Goal: Use online tool/utility: Utilize a website feature to perform a specific function

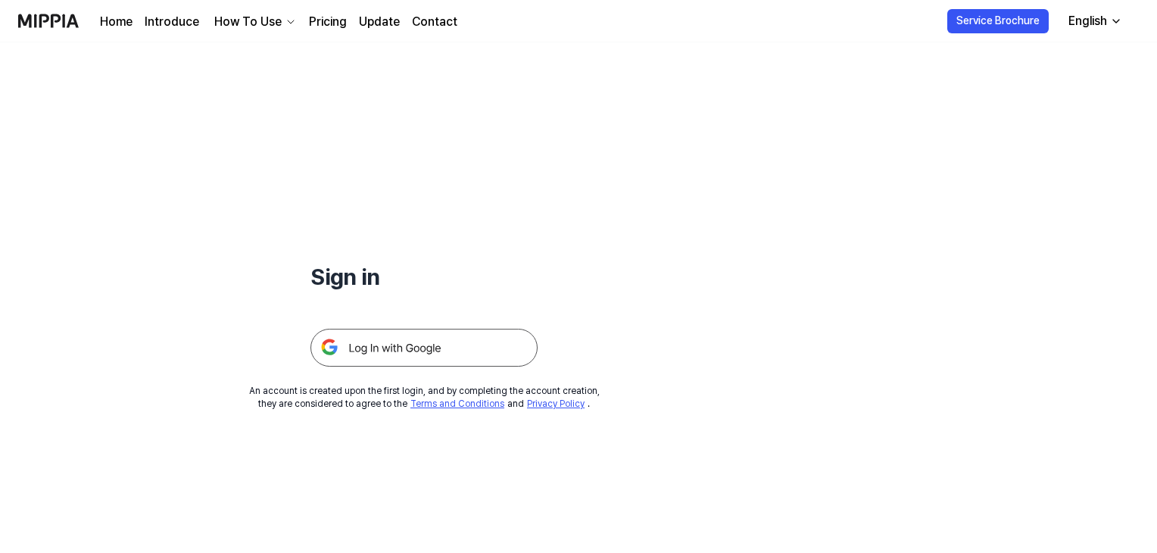
click at [409, 349] on img at bounding box center [423, 348] width 227 height 38
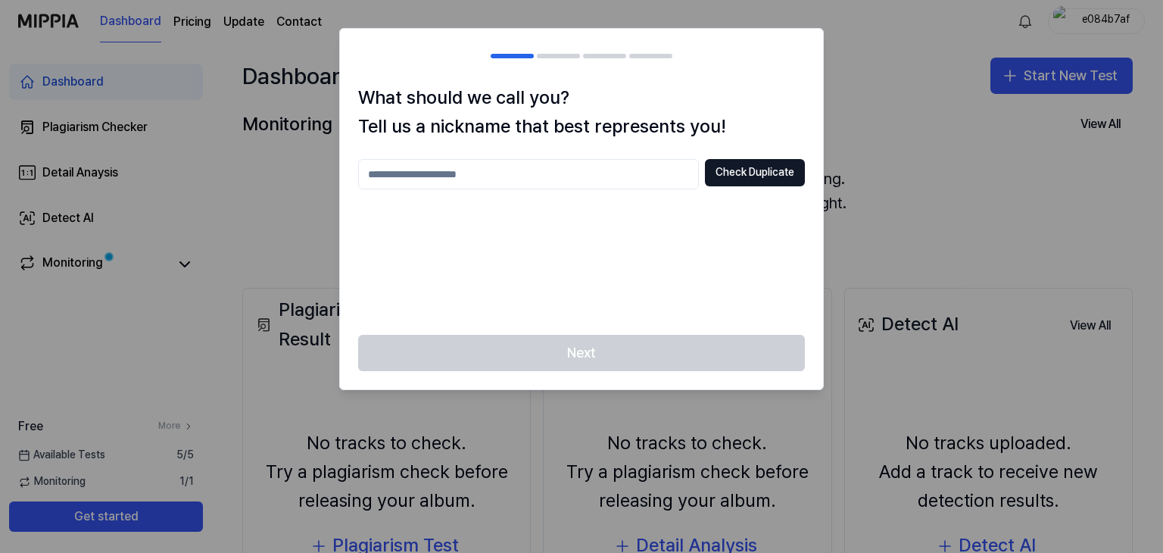
click at [500, 174] on input "text" at bounding box center [528, 174] width 341 height 30
click at [727, 175] on button "Check Duplicate" at bounding box center [755, 172] width 100 height 27
click at [596, 173] on input "**" at bounding box center [528, 174] width 341 height 30
type input "*******"
click at [737, 167] on button "Check Duplicate" at bounding box center [755, 172] width 100 height 27
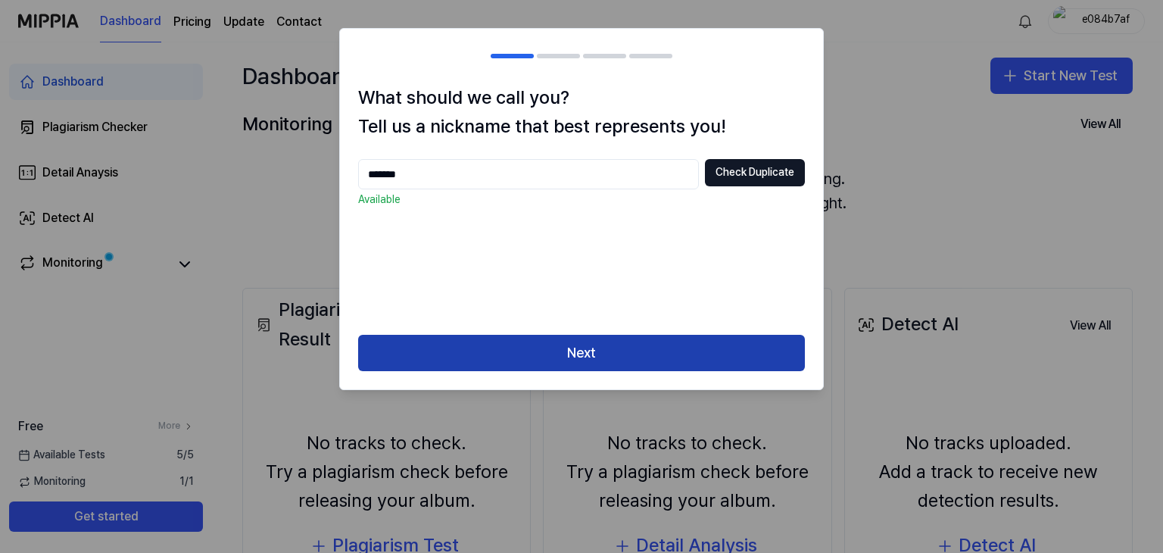
click at [606, 370] on button "Next" at bounding box center [581, 353] width 447 height 36
click at [598, 355] on button "Next" at bounding box center [581, 353] width 447 height 36
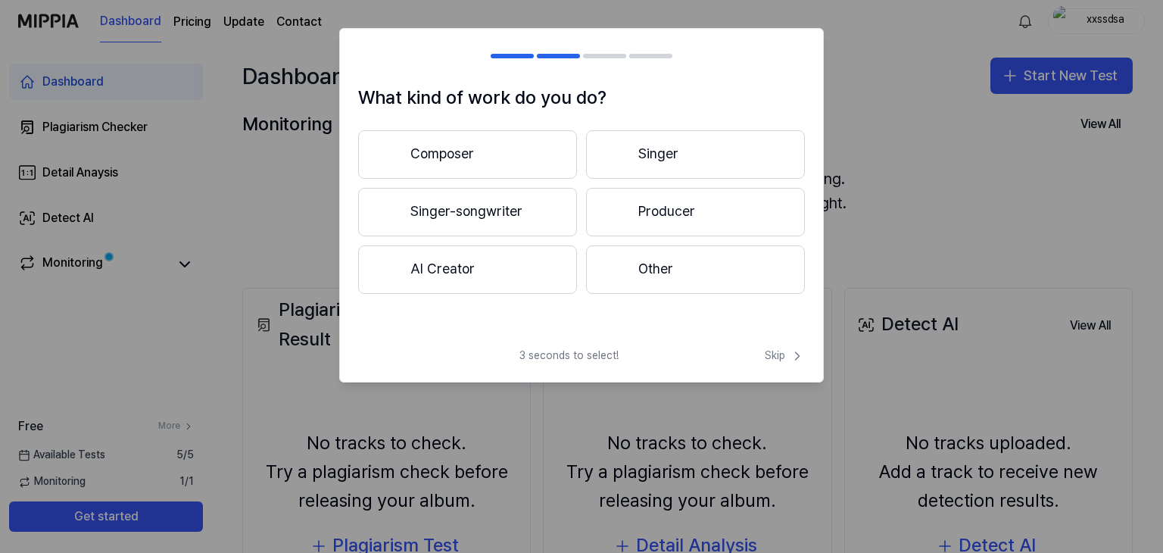
click at [668, 276] on button "Other" at bounding box center [695, 269] width 219 height 48
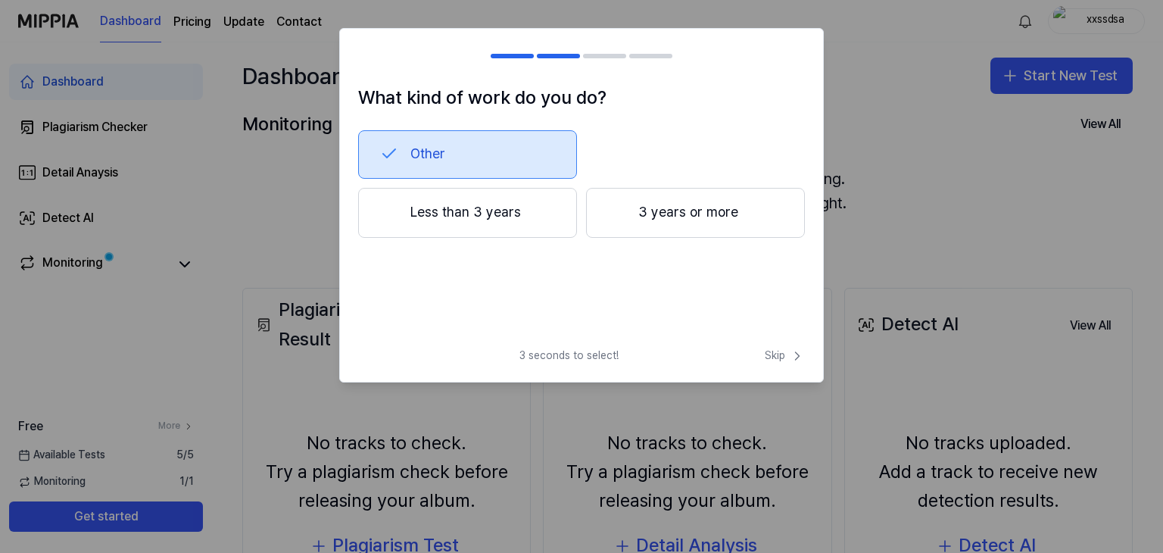
click at [512, 161] on button "Other" at bounding box center [467, 154] width 219 height 48
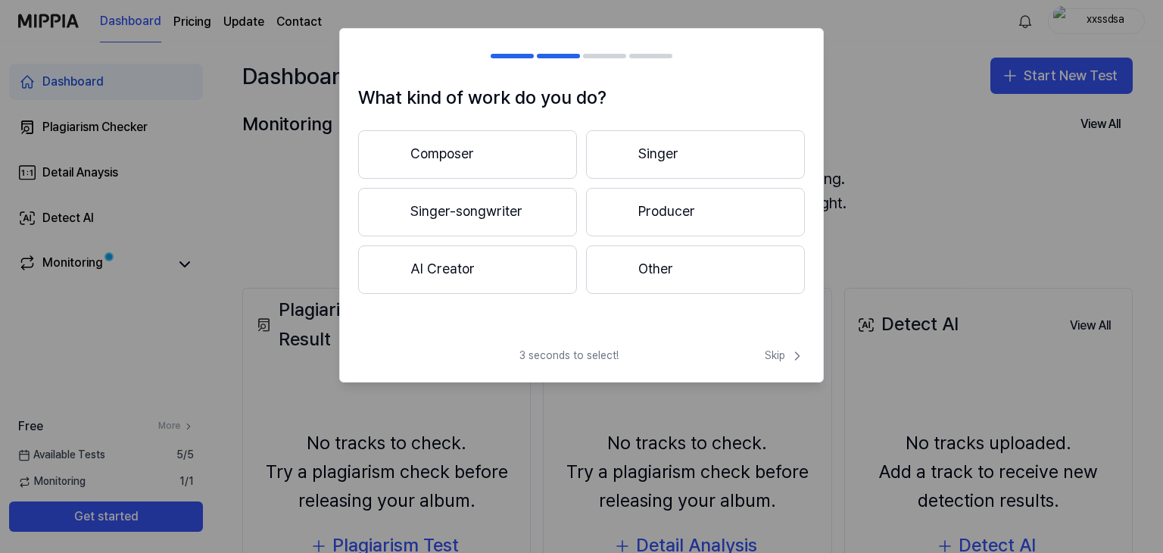
click at [652, 269] on button "Other" at bounding box center [695, 269] width 219 height 48
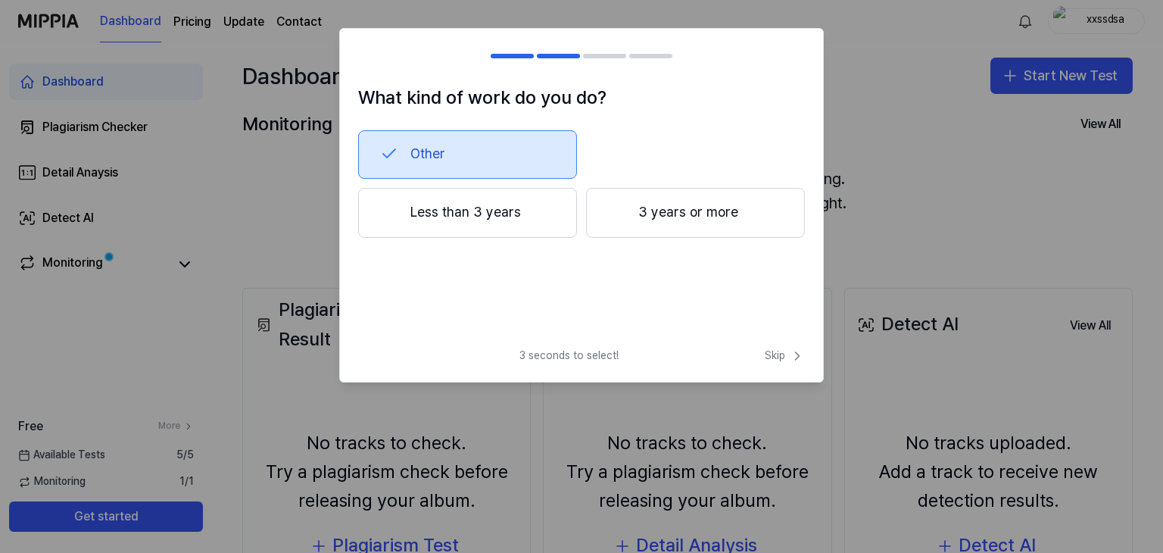
click at [529, 213] on button "Less than 3 years" at bounding box center [467, 213] width 219 height 50
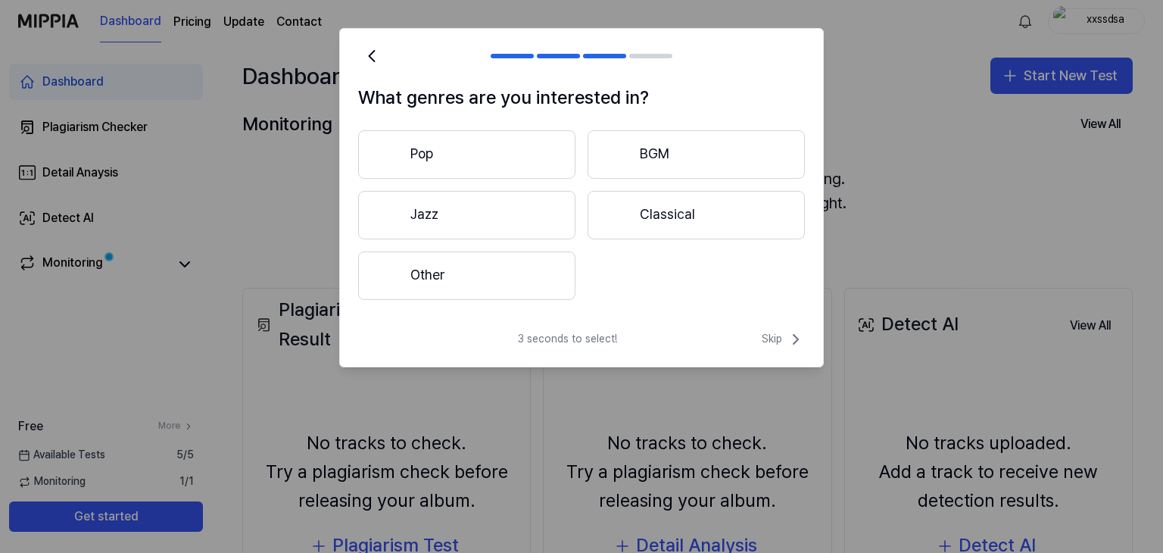
click at [495, 266] on button "Other" at bounding box center [466, 275] width 217 height 48
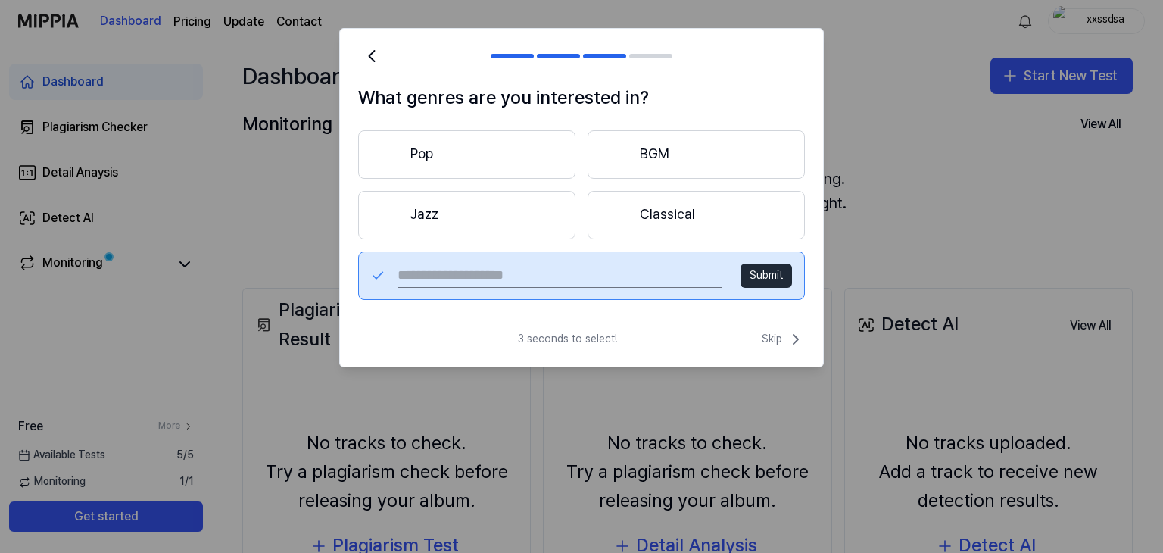
click at [509, 164] on button "Pop" at bounding box center [466, 154] width 217 height 48
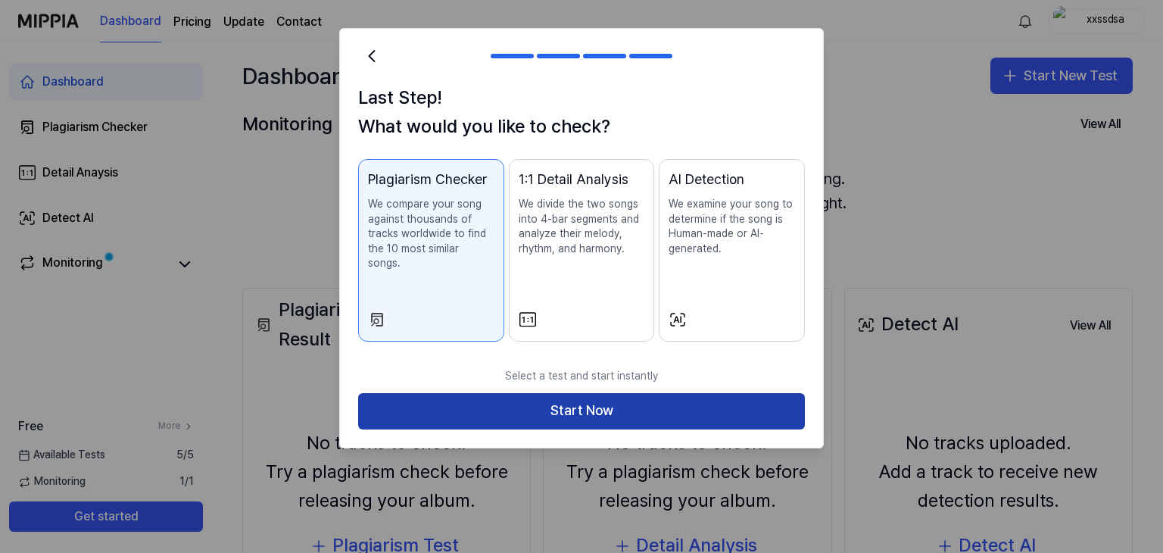
click at [544, 393] on button "Start Now" at bounding box center [581, 411] width 447 height 36
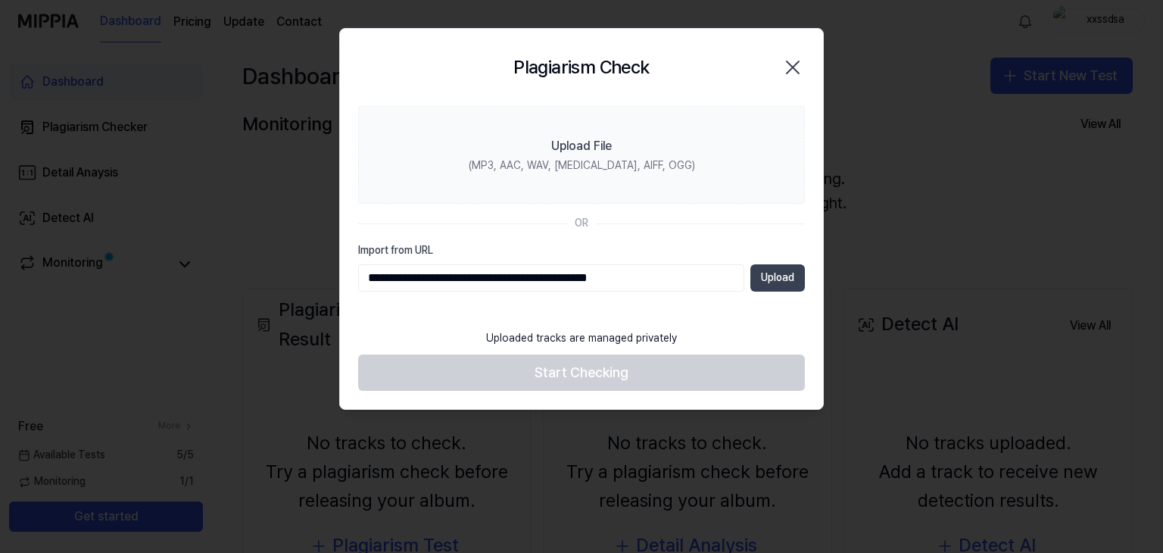
type input "**********"
click at [787, 276] on button "Upload" at bounding box center [777, 277] width 55 height 27
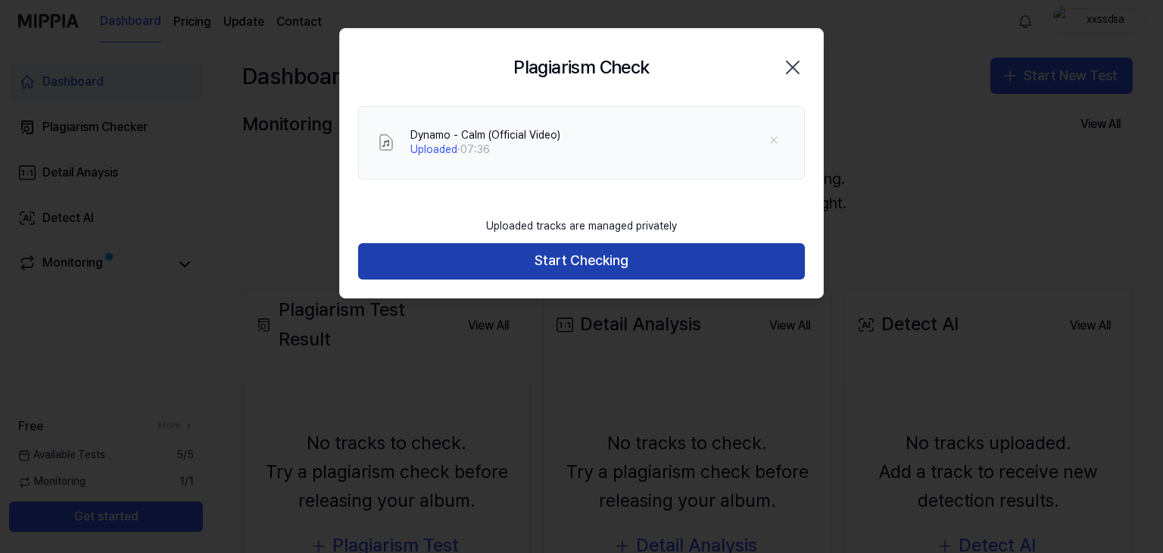
click at [608, 270] on button "Start Checking" at bounding box center [581, 261] width 447 height 36
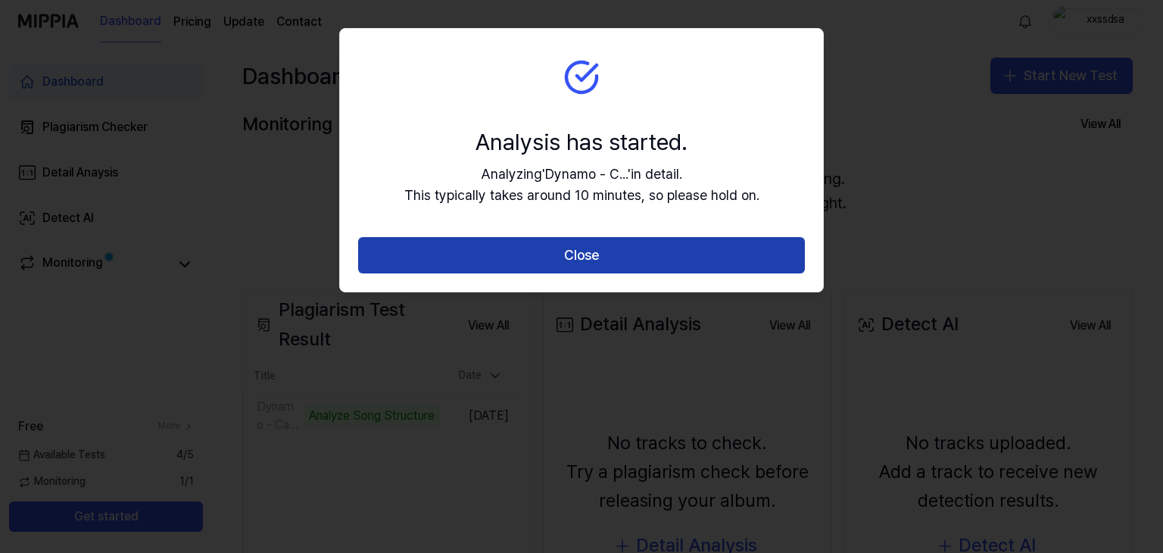
click at [590, 261] on button "Close" at bounding box center [581, 255] width 447 height 36
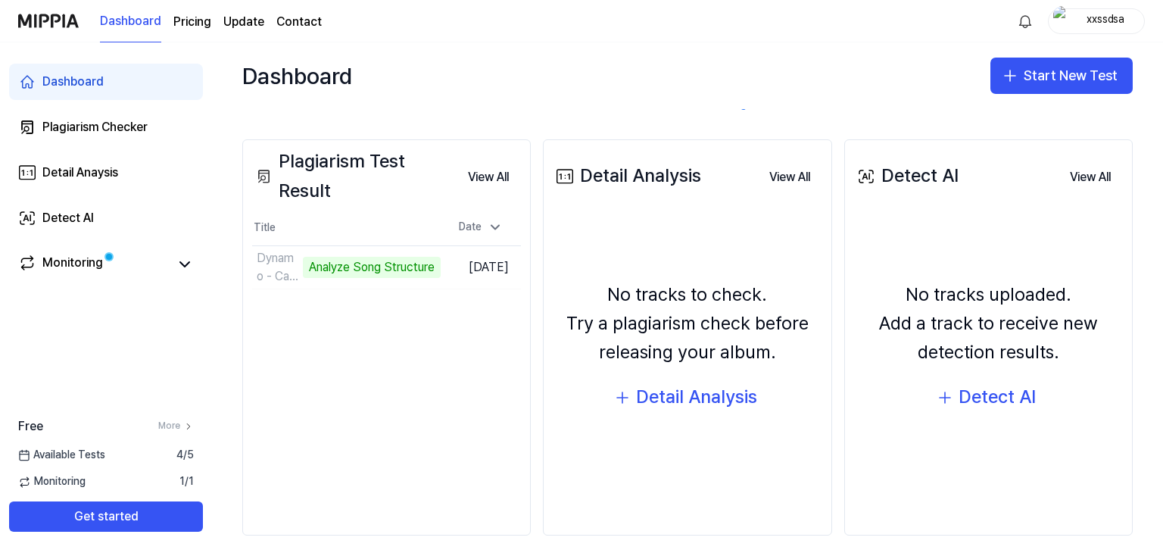
scroll to position [151, 0]
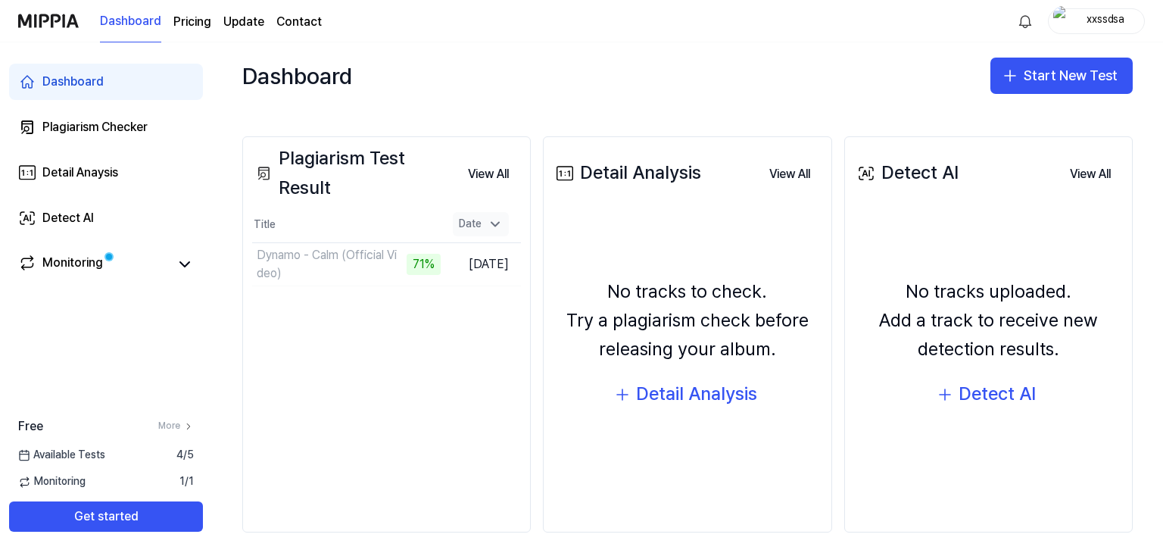
click at [469, 230] on div "Date" at bounding box center [481, 224] width 56 height 24
click at [149, 254] on link "Monitoring" at bounding box center [93, 264] width 151 height 21
click at [181, 270] on icon at bounding box center [185, 264] width 18 height 18
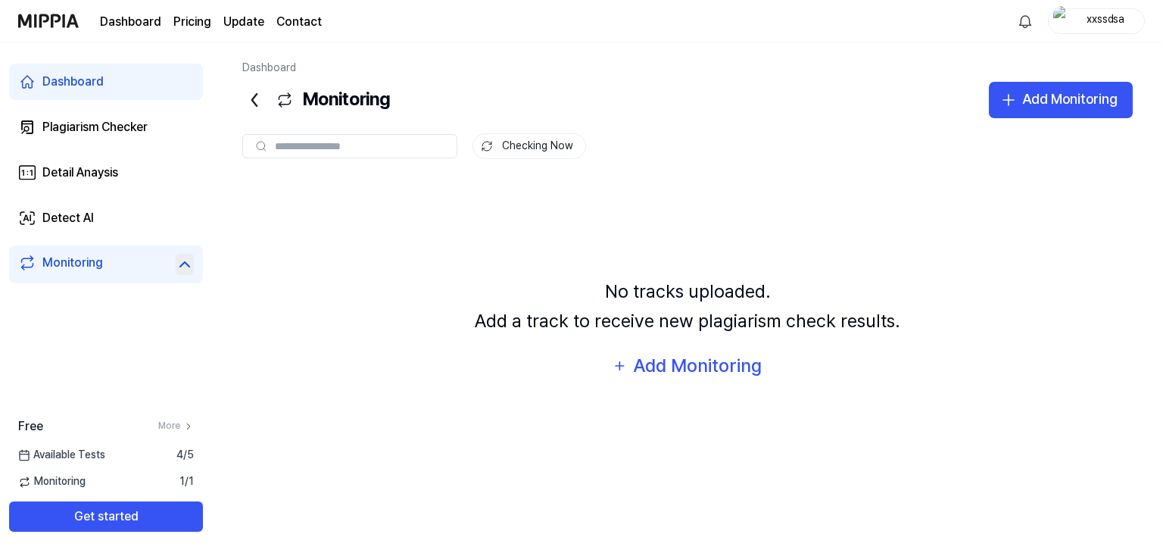
click at [120, 89] on link "Dashboard" at bounding box center [106, 82] width 194 height 36
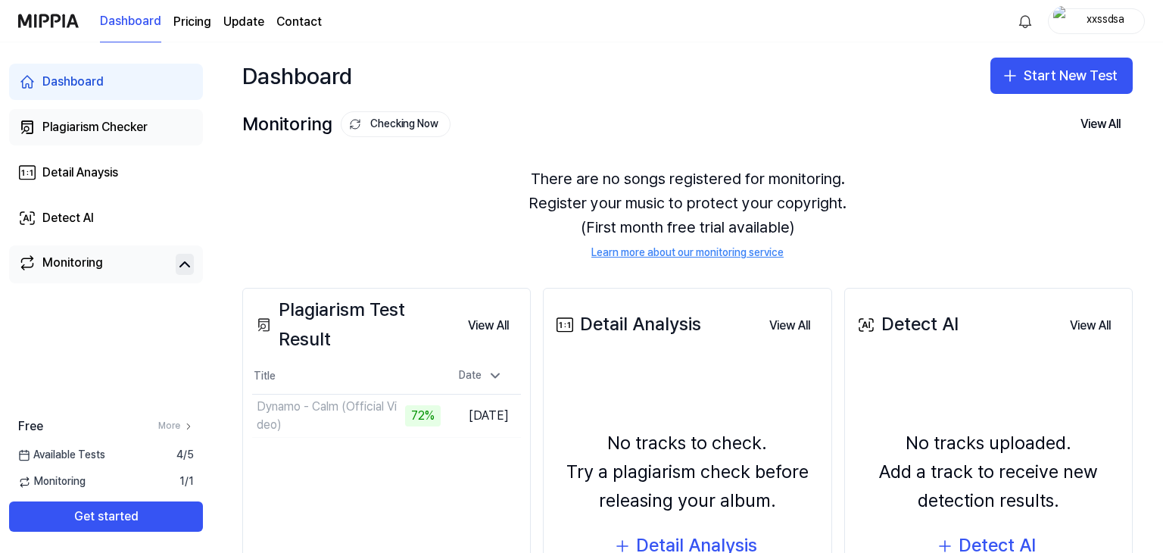
click at [118, 122] on div "Plagiarism Checker" at bounding box center [94, 127] width 105 height 18
